Goal: Information Seeking & Learning: Understand process/instructions

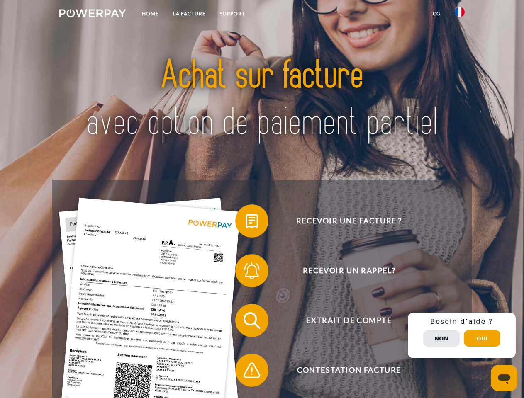
click at [92, 15] on img at bounding box center [92, 13] width 67 height 8
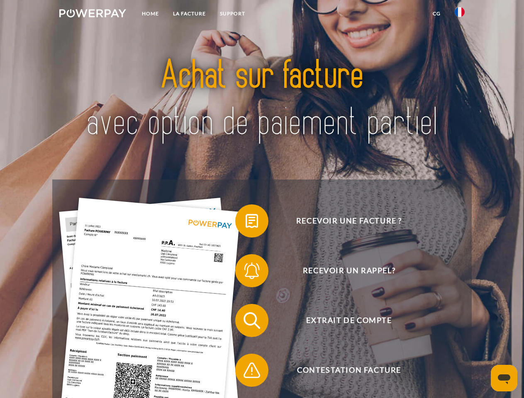
click at [459, 15] on img at bounding box center [459, 12] width 10 height 10
click at [436, 14] on link "CG" at bounding box center [436, 13] width 22 height 15
click at [245, 223] on span at bounding box center [238, 220] width 41 height 41
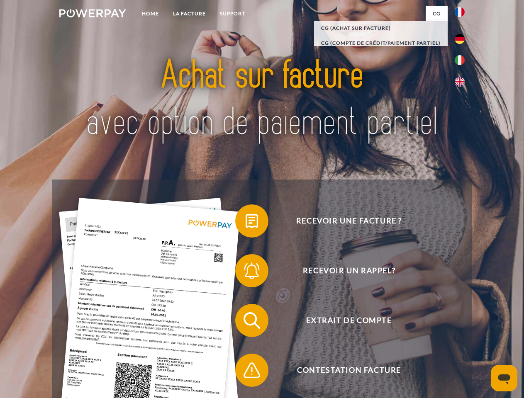
click at [245, 272] on span at bounding box center [238, 270] width 41 height 41
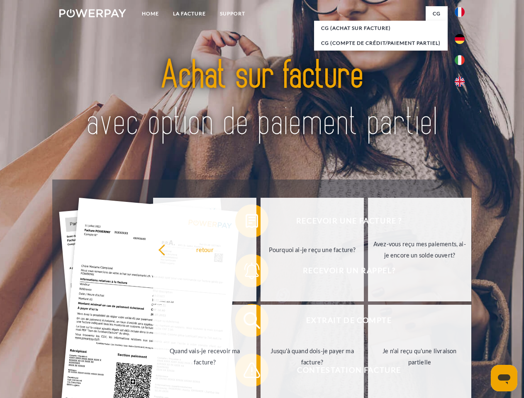
click at [260, 322] on link "Jusqu'à quand dois-je payer ma facture?" at bounding box center [311, 357] width 103 height 104
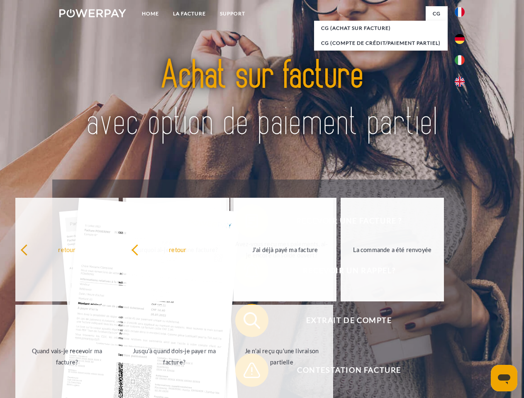
click at [245, 372] on span at bounding box center [238, 369] width 41 height 41
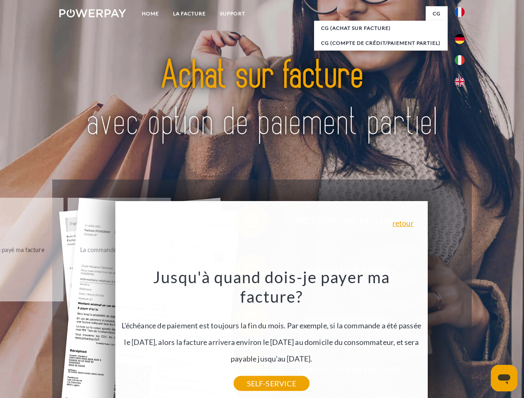
click at [461, 335] on div "Recevoir une facture ? Recevoir un rappel? Extrait de compte retour" at bounding box center [261, 346] width 419 height 332
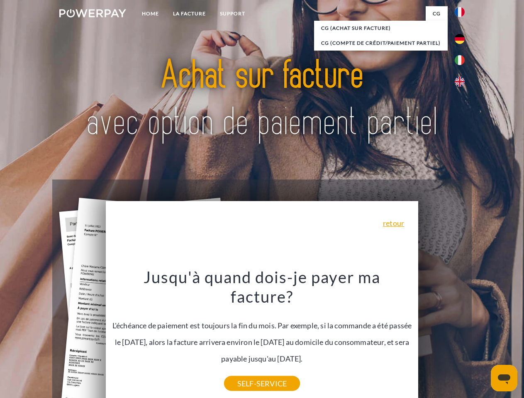
click at [441, 337] on span "Extrait de compte" at bounding box center [348, 320] width 203 height 33
click at [482, 338] on header "Home LA FACTURE Support" at bounding box center [262, 286] width 524 height 573
